Goal: Answer question/provide support: Share knowledge or assist other users

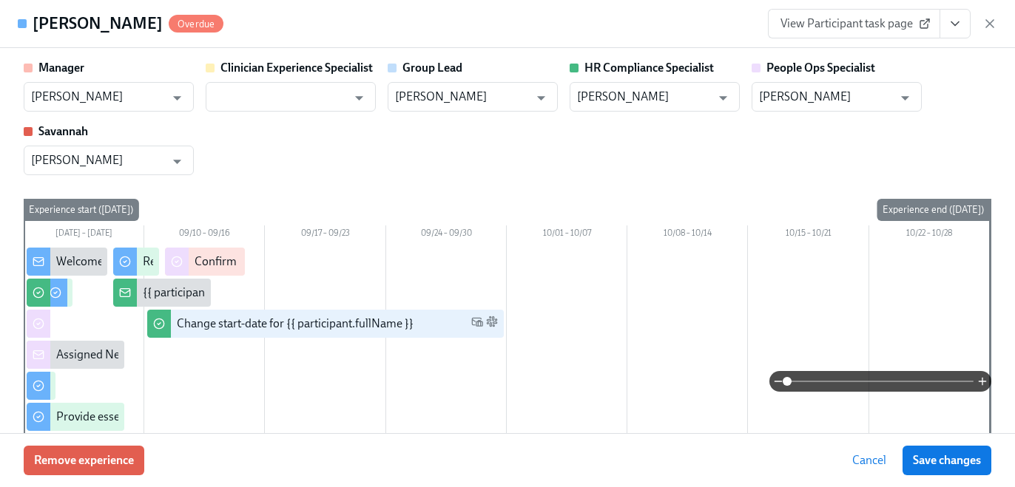
scroll to position [2568, 0]
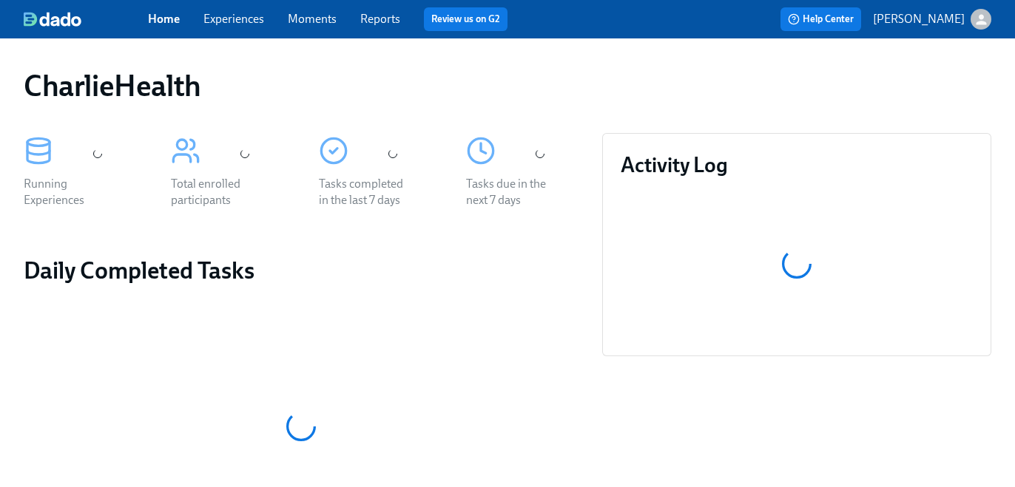
click at [217, 24] on link "Experiences" at bounding box center [233, 19] width 61 height 14
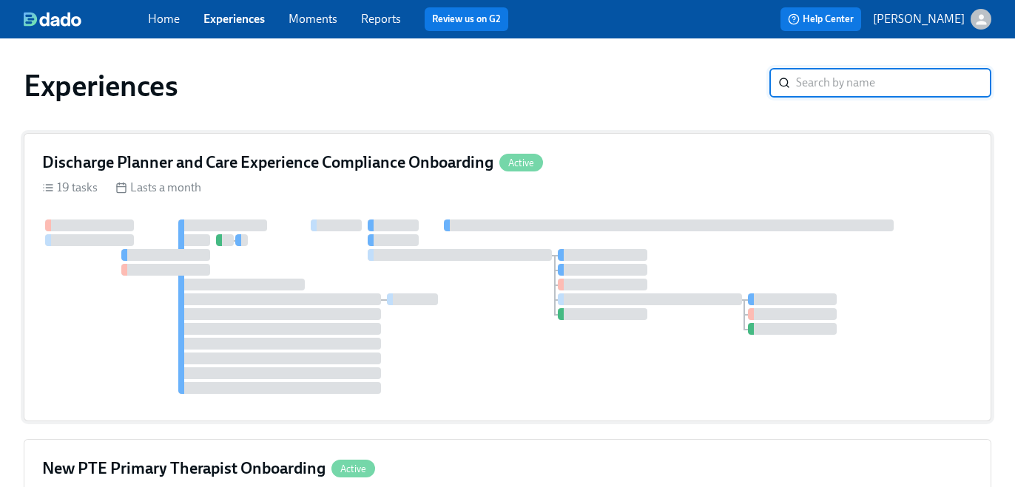
scroll to position [54, 0]
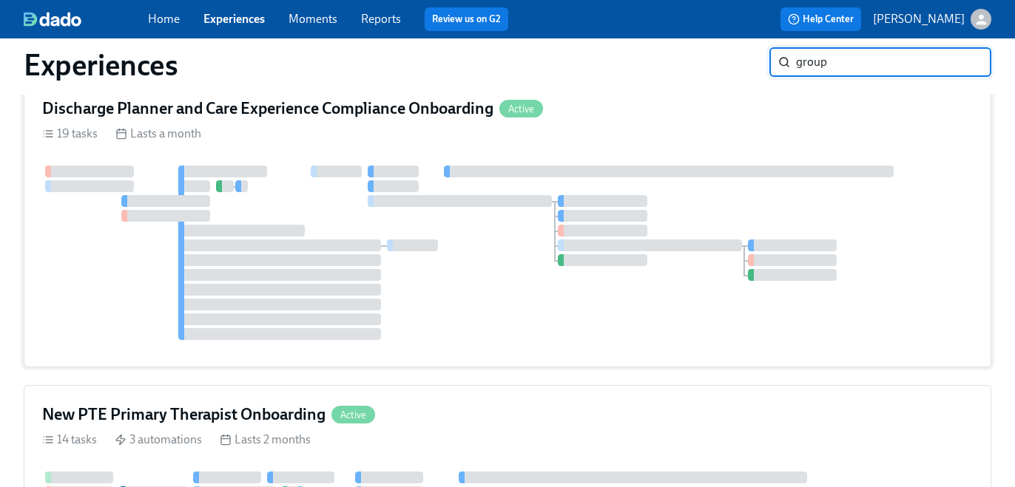
type input "group"
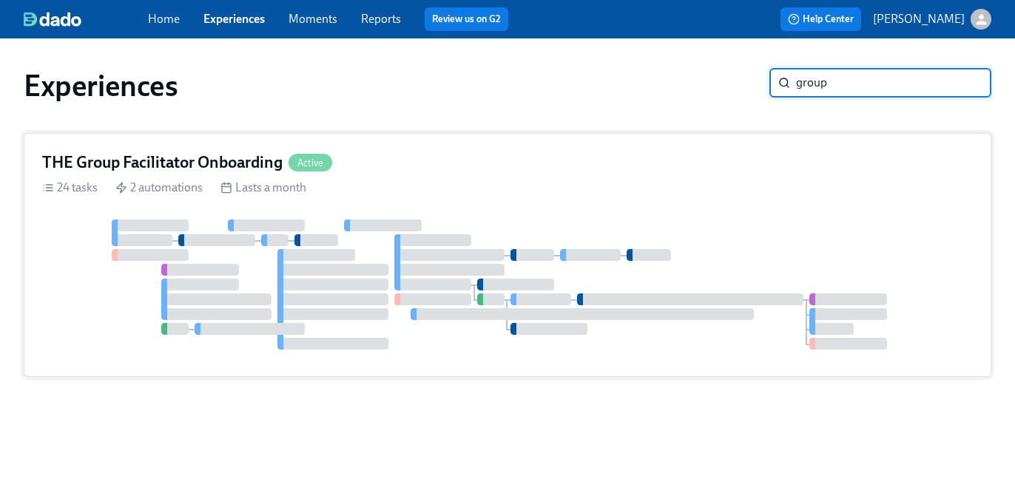
click at [676, 284] on div at bounding box center [507, 285] width 931 height 130
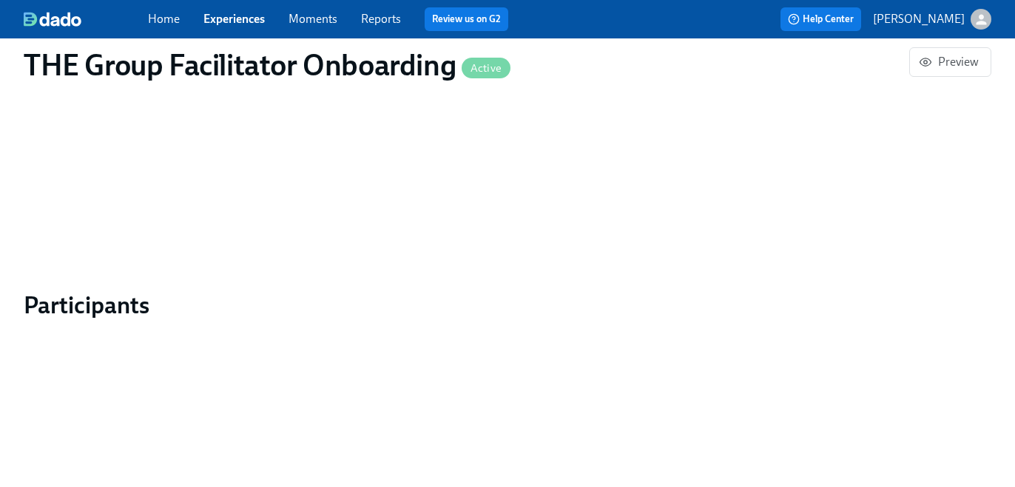
scroll to position [1055, 0]
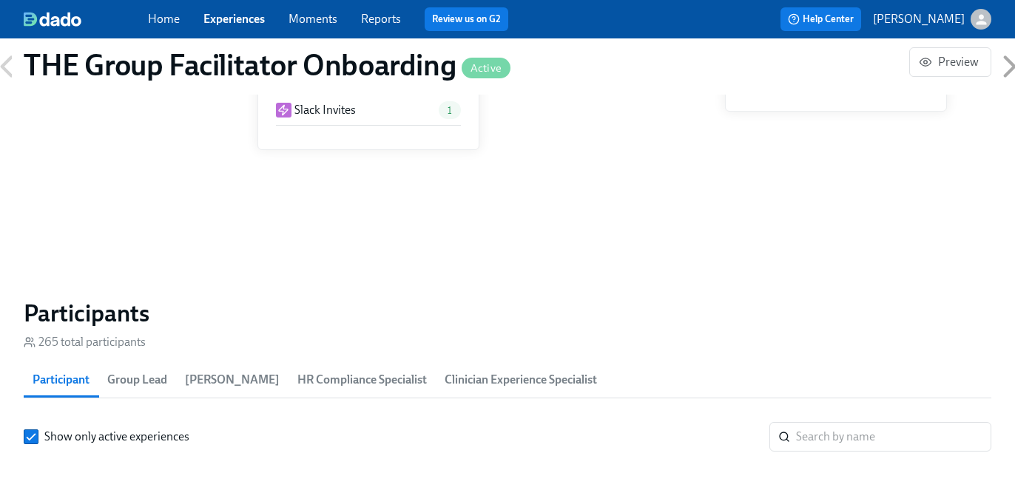
click at [896, 299] on h2 "Participants" at bounding box center [508, 314] width 968 height 30
click at [895, 422] on input "search" at bounding box center [893, 437] width 195 height 30
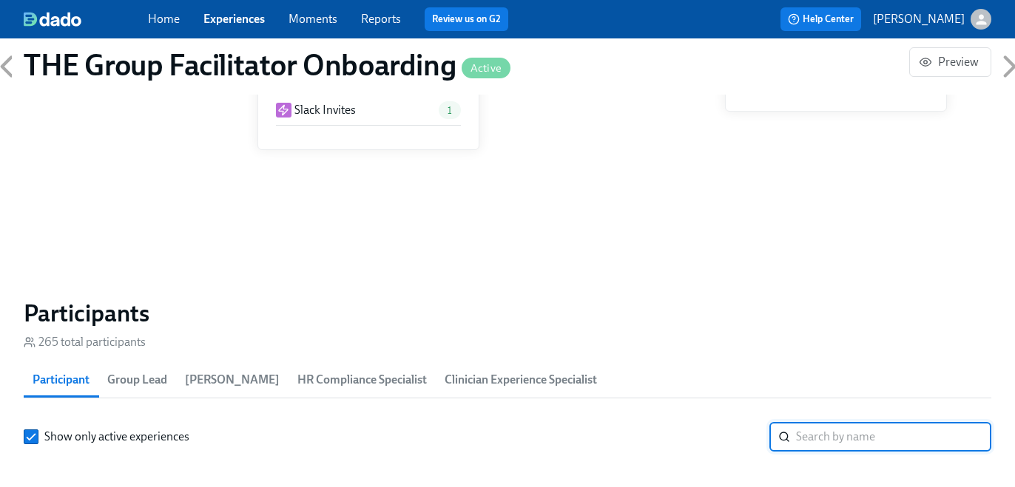
paste input "P559952237"
click at [887, 422] on input "search" at bounding box center [893, 437] width 195 height 30
click at [887, 422] on input "P559952237" at bounding box center [893, 437] width 195 height 30
type input "kpor"
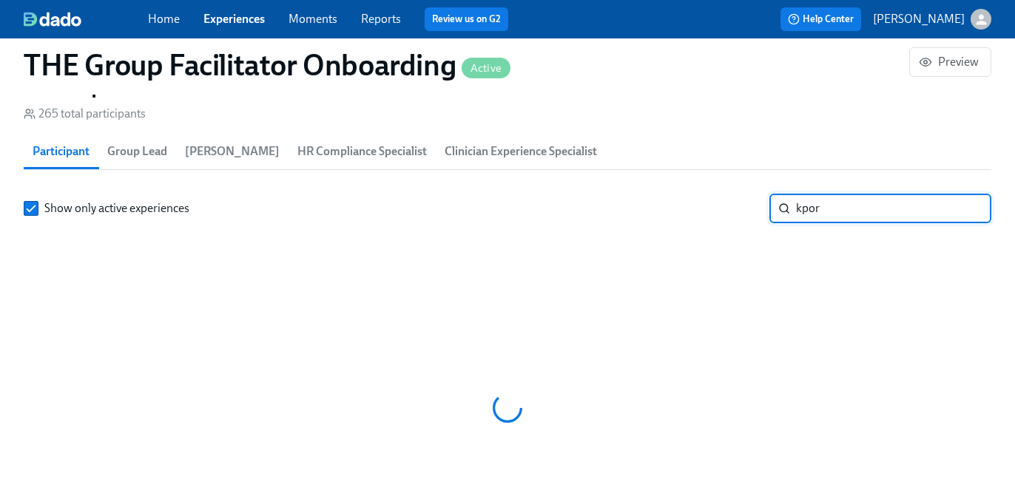
scroll to position [0, 21228]
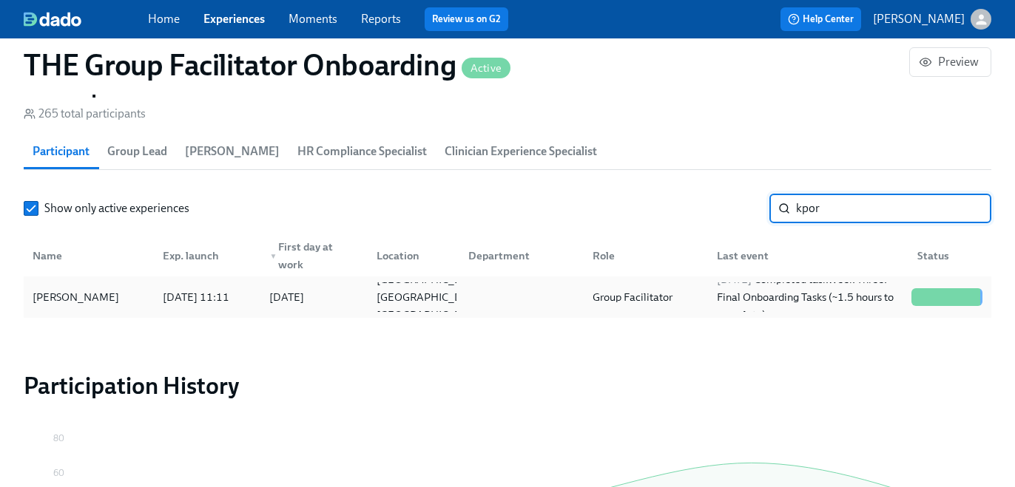
click at [621, 317] on div "Wilimina Kpor 2025/08/27 11:11 2025/09/02 Staten Island NY US Group Facilitator…" at bounding box center [508, 297] width 968 height 41
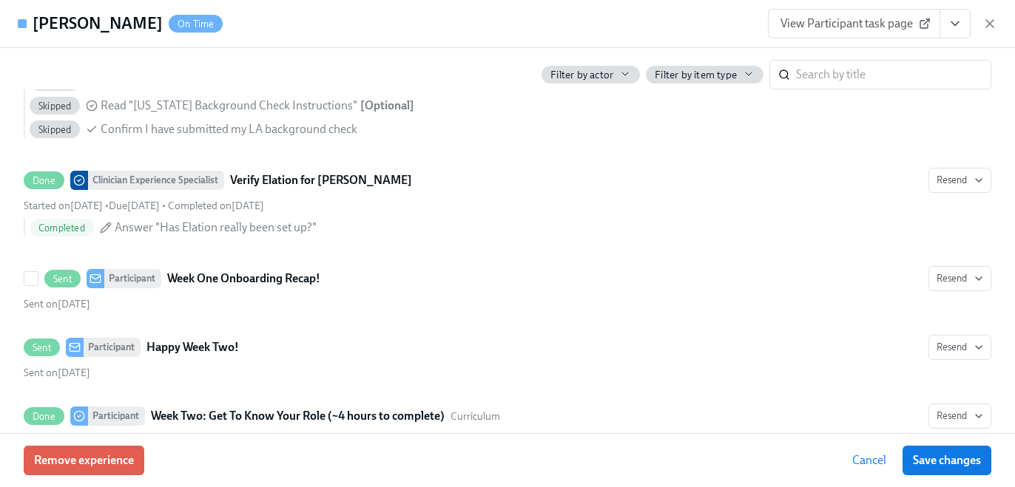
scroll to position [1778, 0]
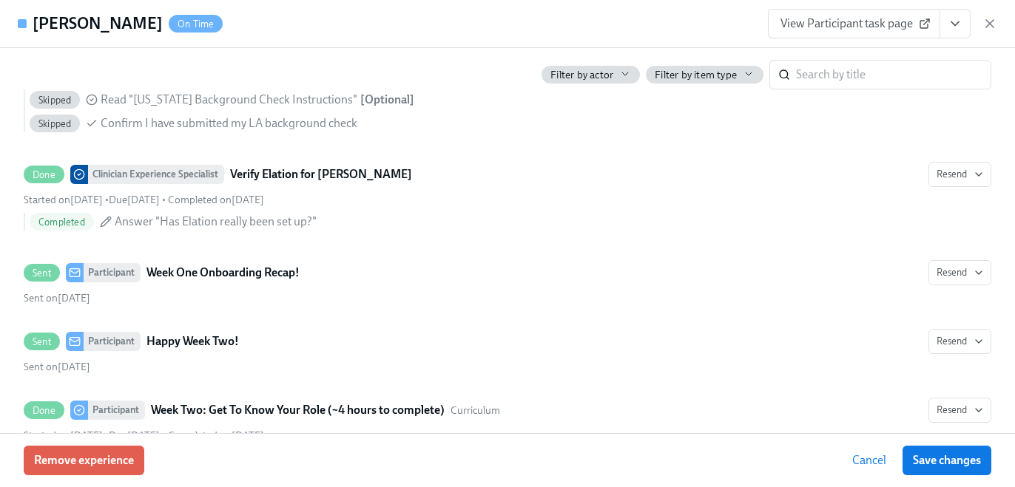
click at [959, 13] on button "View task page" at bounding box center [954, 24] width 31 height 30
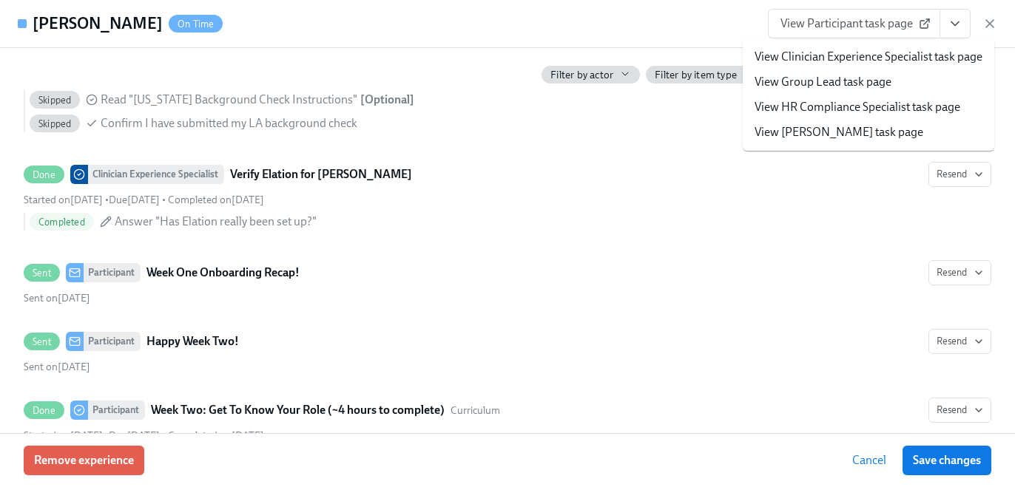
click at [890, 109] on link "View HR Compliance Specialist task page" at bounding box center [858, 107] width 206 height 16
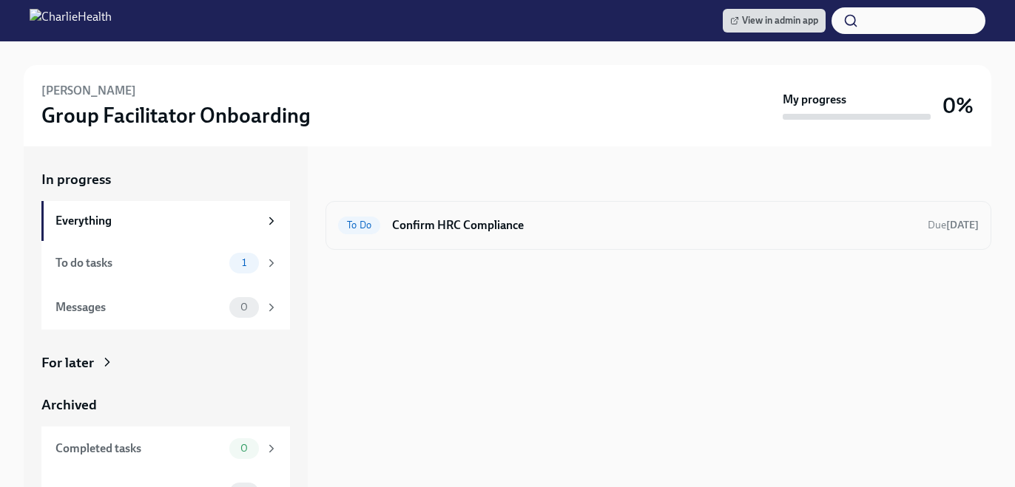
click at [591, 231] on h6 "Confirm HRC Compliance" at bounding box center [654, 225] width 524 height 16
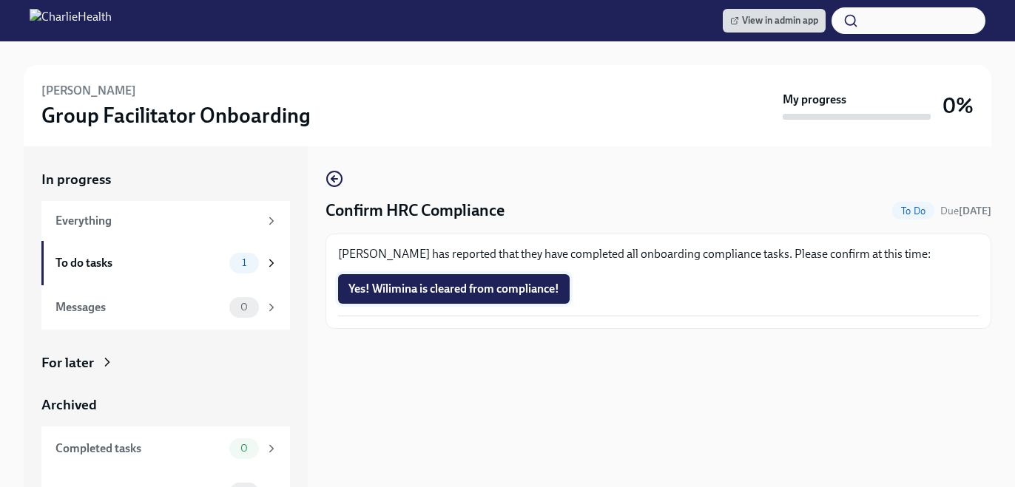
click at [453, 287] on span "Yes! Wilimina is cleared from compliance!" at bounding box center [453, 289] width 211 height 15
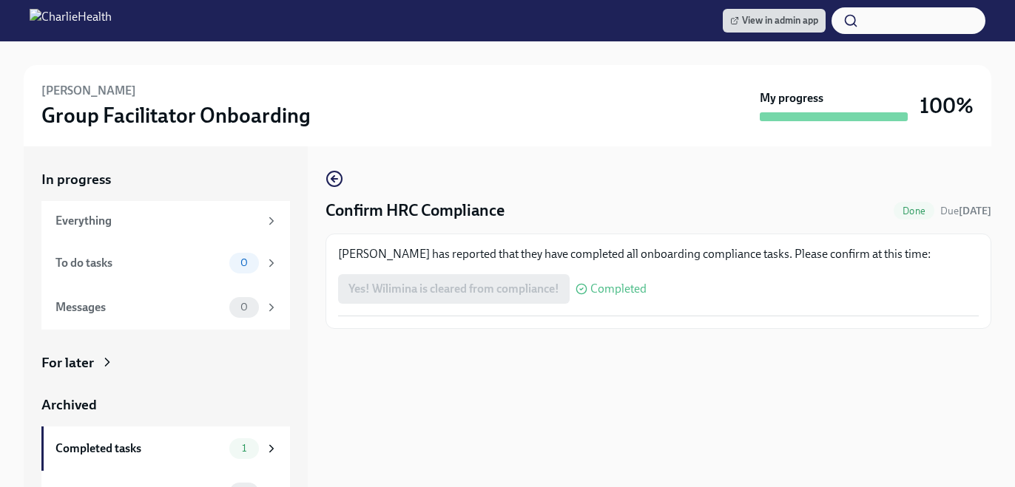
scroll to position [41, 0]
